Goal: Information Seeking & Learning: Learn about a topic

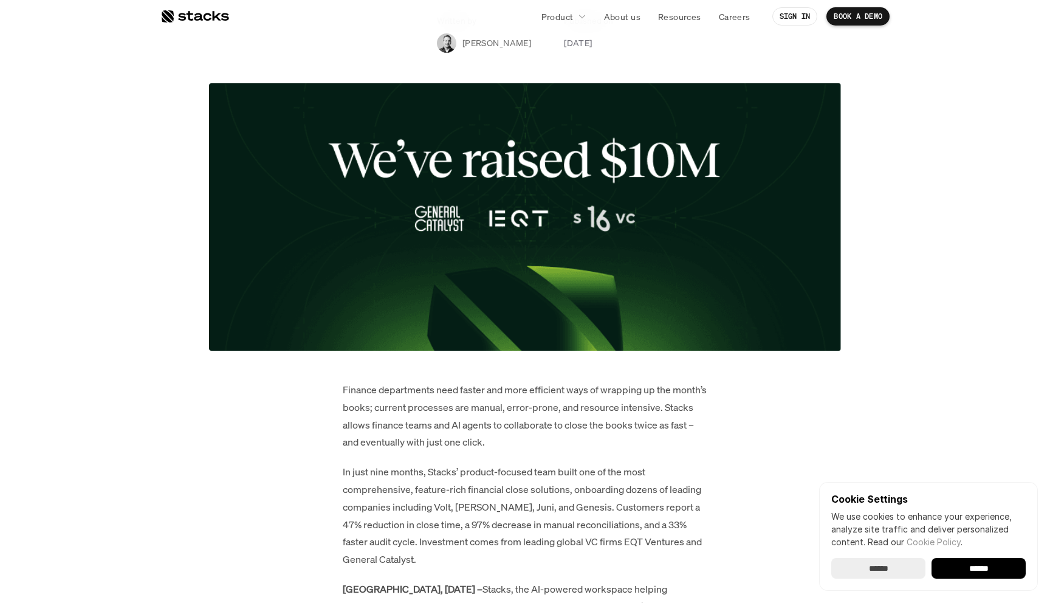
scroll to position [779, 0]
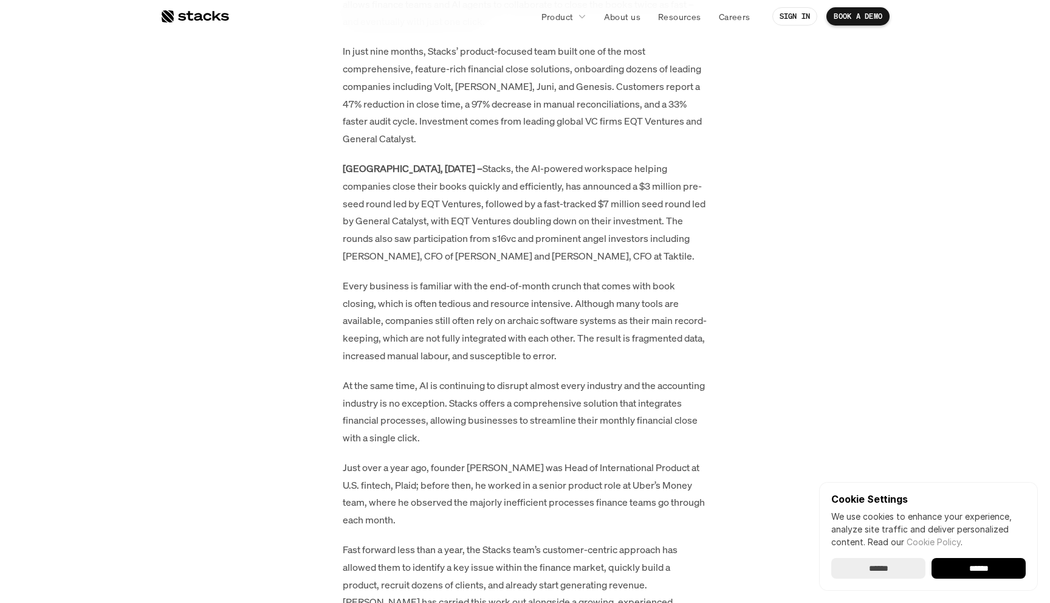
click at [205, 21] on div at bounding box center [194, 16] width 69 height 15
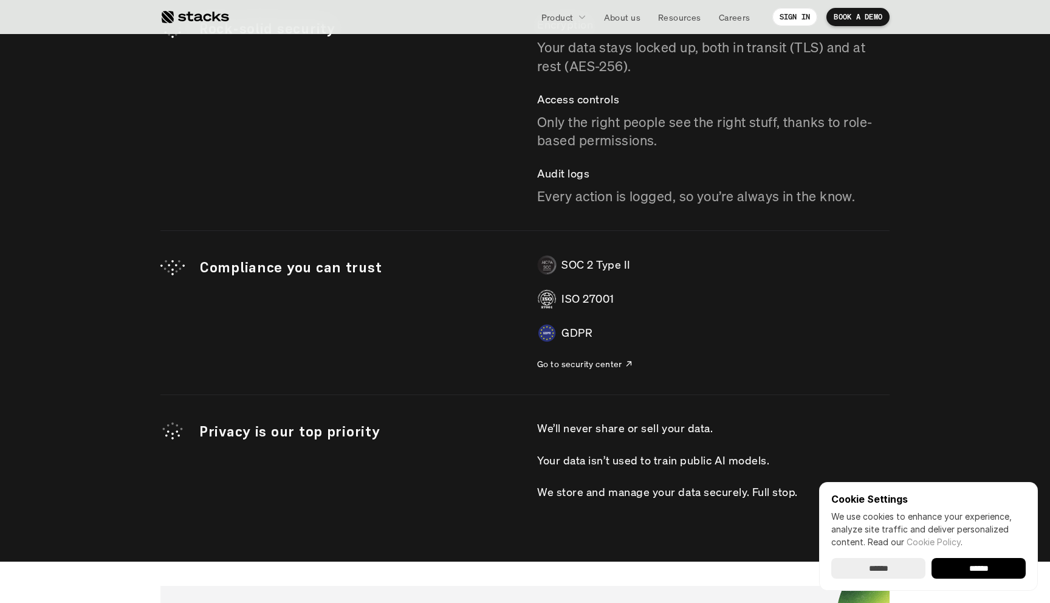
scroll to position [3509, 0]
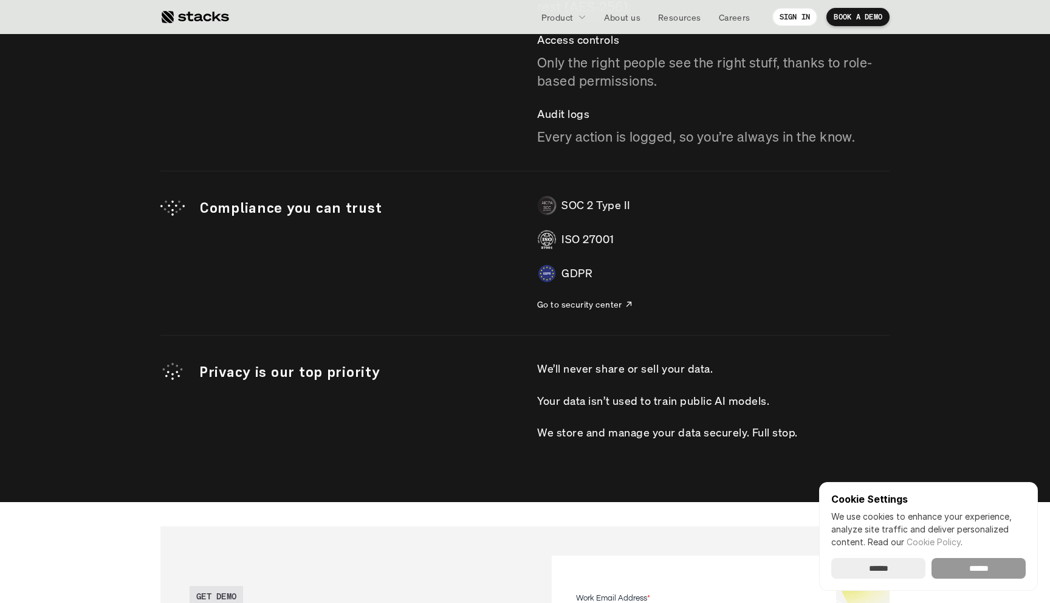
click at [989, 571] on input "******" at bounding box center [979, 568] width 94 height 21
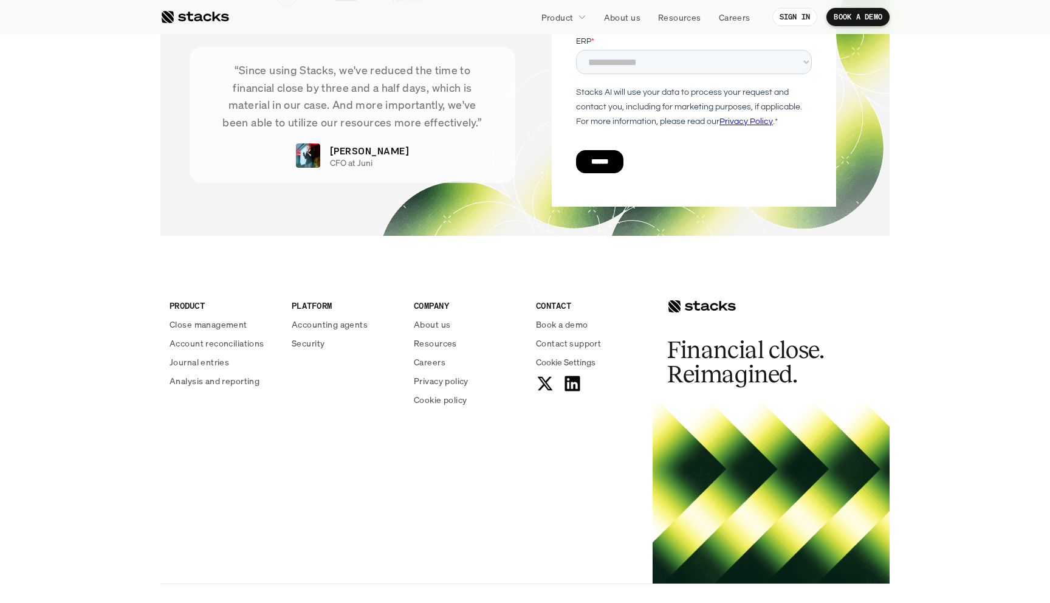
scroll to position [4271, 0]
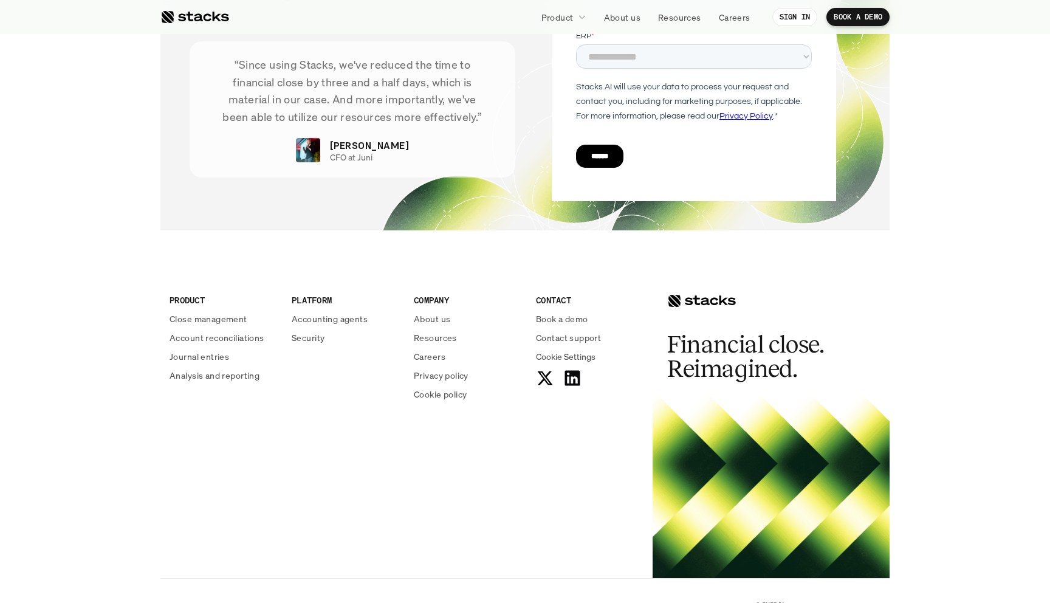
click at [731, 464] on div at bounding box center [771, 487] width 237 height 182
drag, startPoint x: 788, startPoint y: 465, endPoint x: 929, endPoint y: 307, distance: 211.8
click at [929, 307] on footer "PRODUCT Close management Account reconciliations Journal entries Analysis and r…" at bounding box center [525, 450] width 1050 height 390
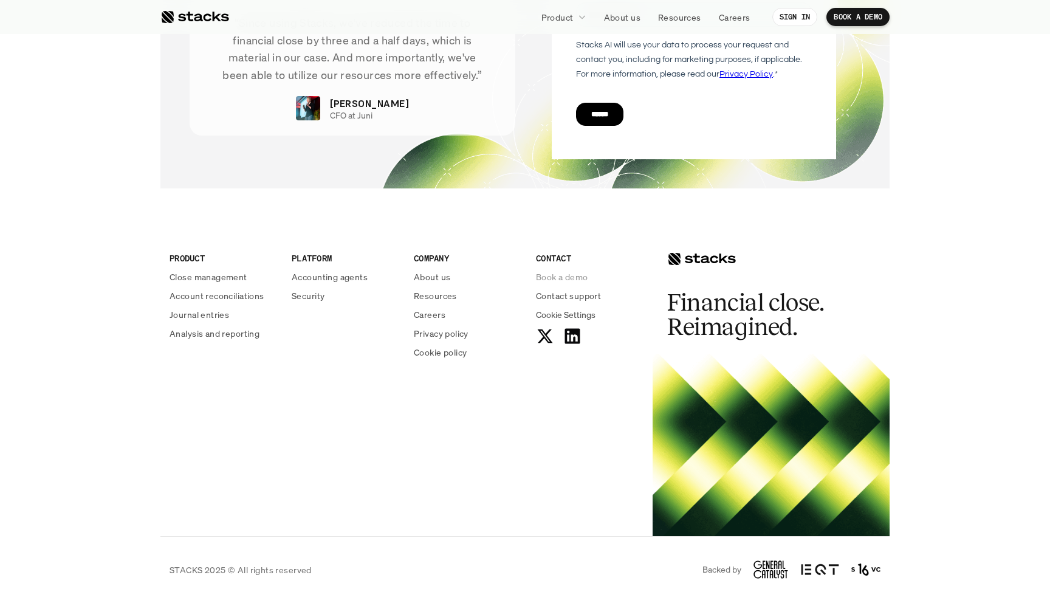
scroll to position [4312, 0]
click at [869, 569] on img at bounding box center [866, 570] width 29 height 15
click at [925, 467] on footer "PRODUCT Close management Account reconciliations Journal entries Analysis and r…" at bounding box center [525, 408] width 1050 height 390
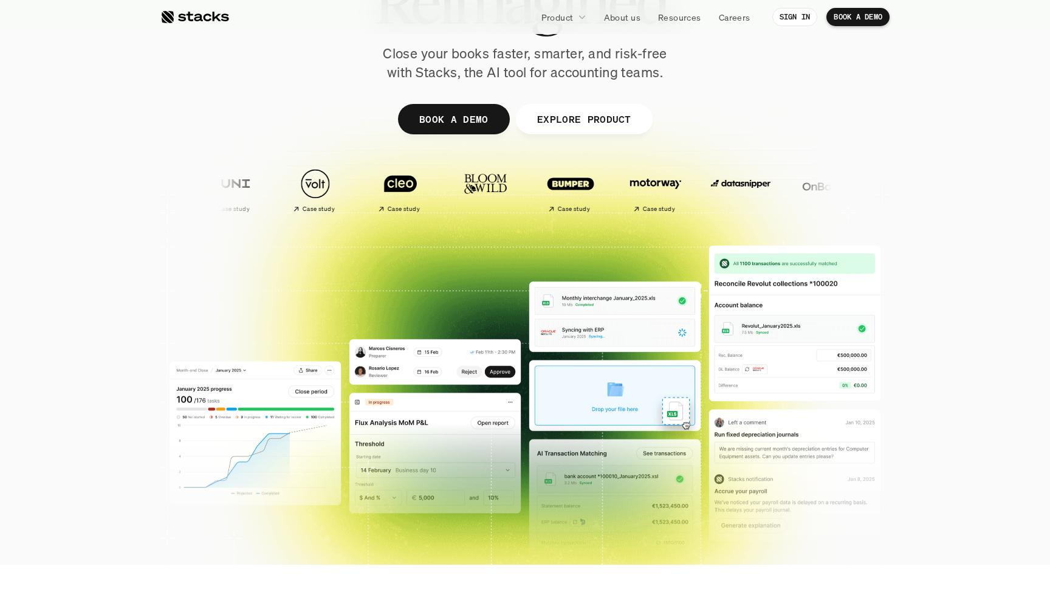
scroll to position [0, 0]
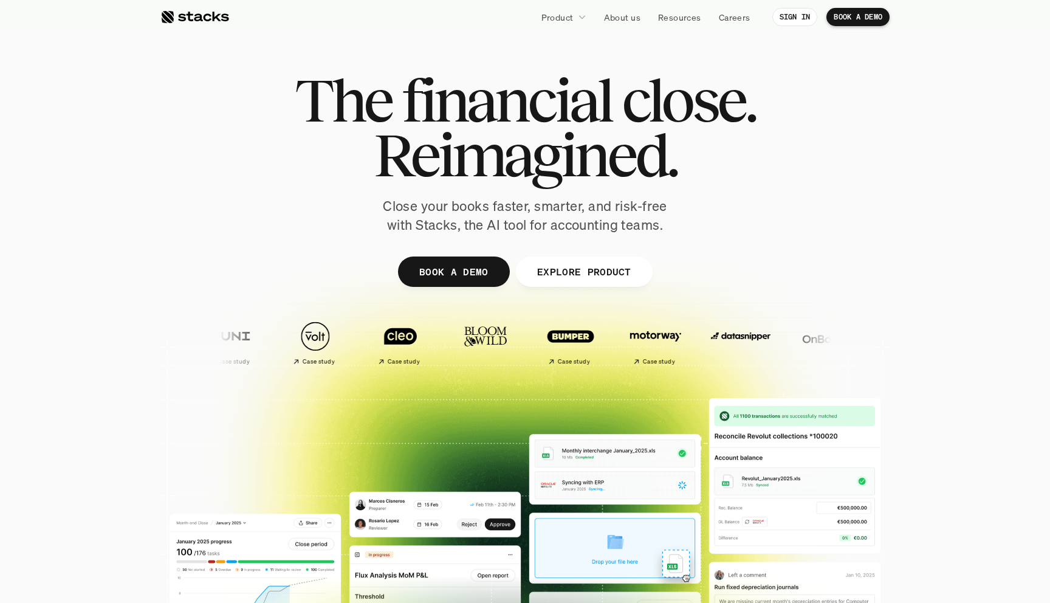
click at [295, 177] on h1 "Reimagined." at bounding box center [525, 155] width 461 height 55
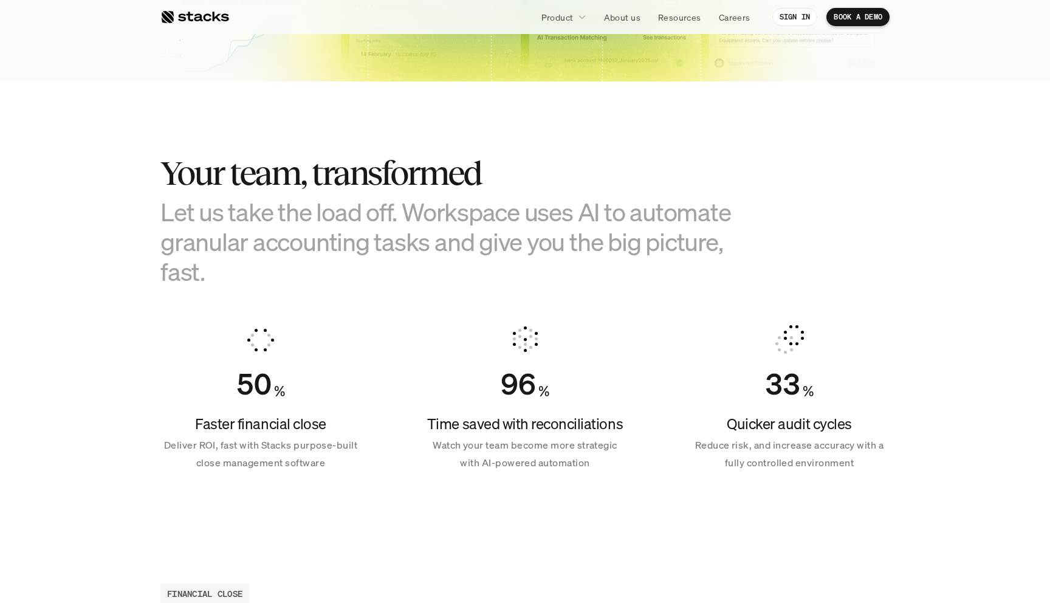
scroll to position [604, 0]
